Goal: Task Accomplishment & Management: Manage account settings

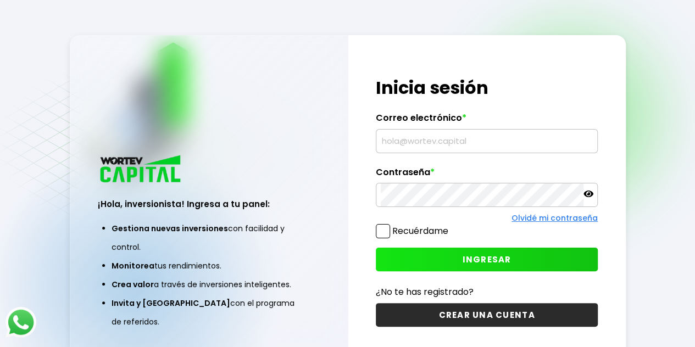
click at [421, 142] on input "text" at bounding box center [487, 141] width 212 height 23
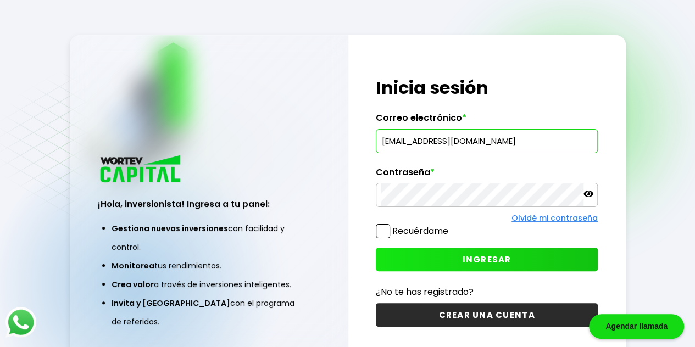
type input "[EMAIL_ADDRESS][DOMAIN_NAME]"
click at [455, 255] on button "INGRESAR" at bounding box center [487, 260] width 222 height 24
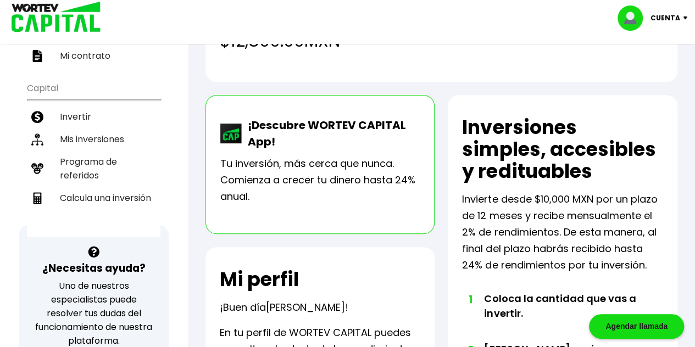
scroll to position [176, 0]
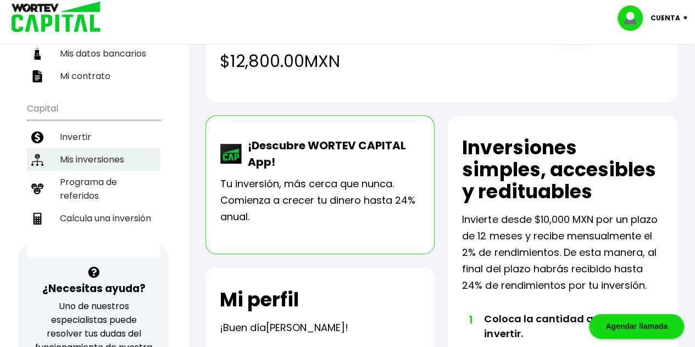
click at [80, 148] on li "Mis inversiones" at bounding box center [93, 159] width 133 height 23
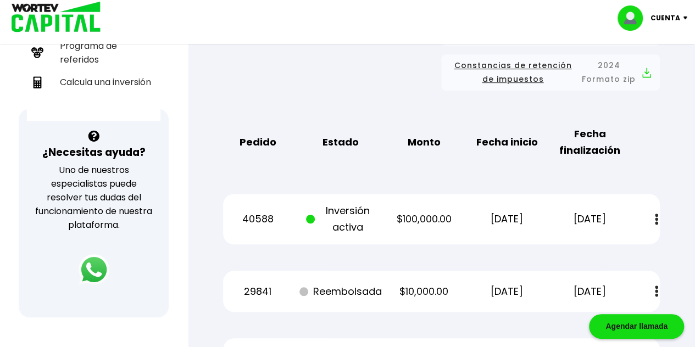
scroll to position [330, 0]
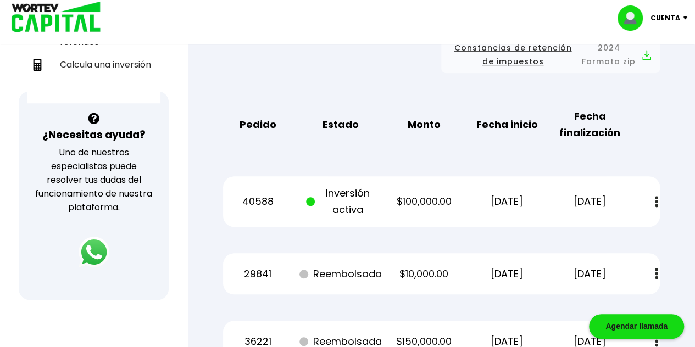
click at [656, 199] on img at bounding box center [656, 202] width 3 height 12
click at [590, 229] on link "Estado de cuenta" at bounding box center [580, 232] width 77 height 14
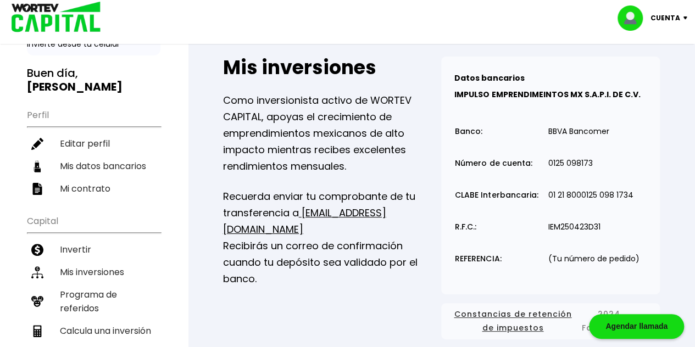
scroll to position [66, 0]
